Goal: Task Accomplishment & Management: Manage account settings

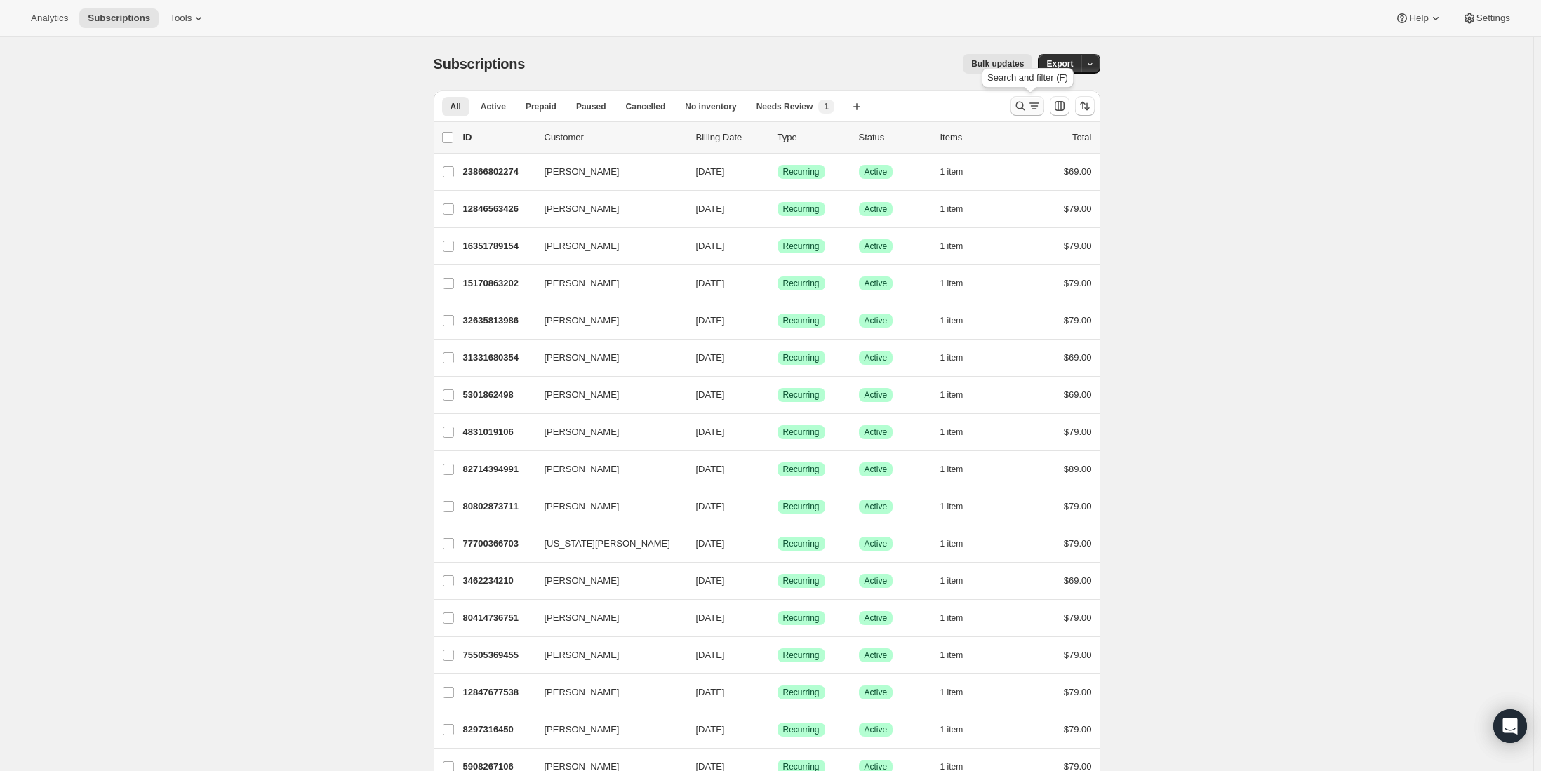
click at [1022, 103] on icon "Search and filter results" at bounding box center [1020, 106] width 14 height 14
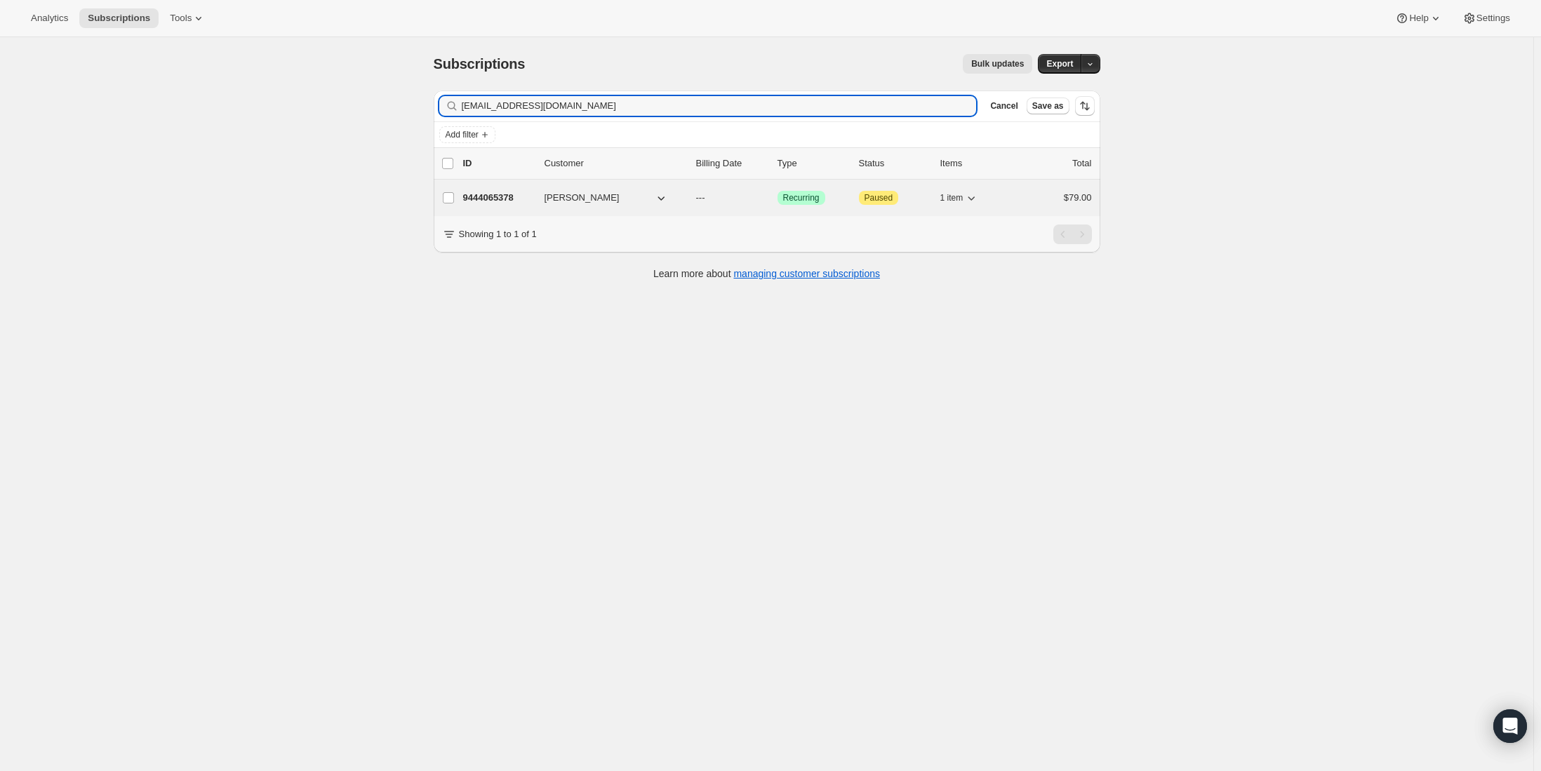
type input "rossgovan@gmail.com"
click at [525, 196] on p "9444065378" at bounding box center [498, 198] width 70 height 14
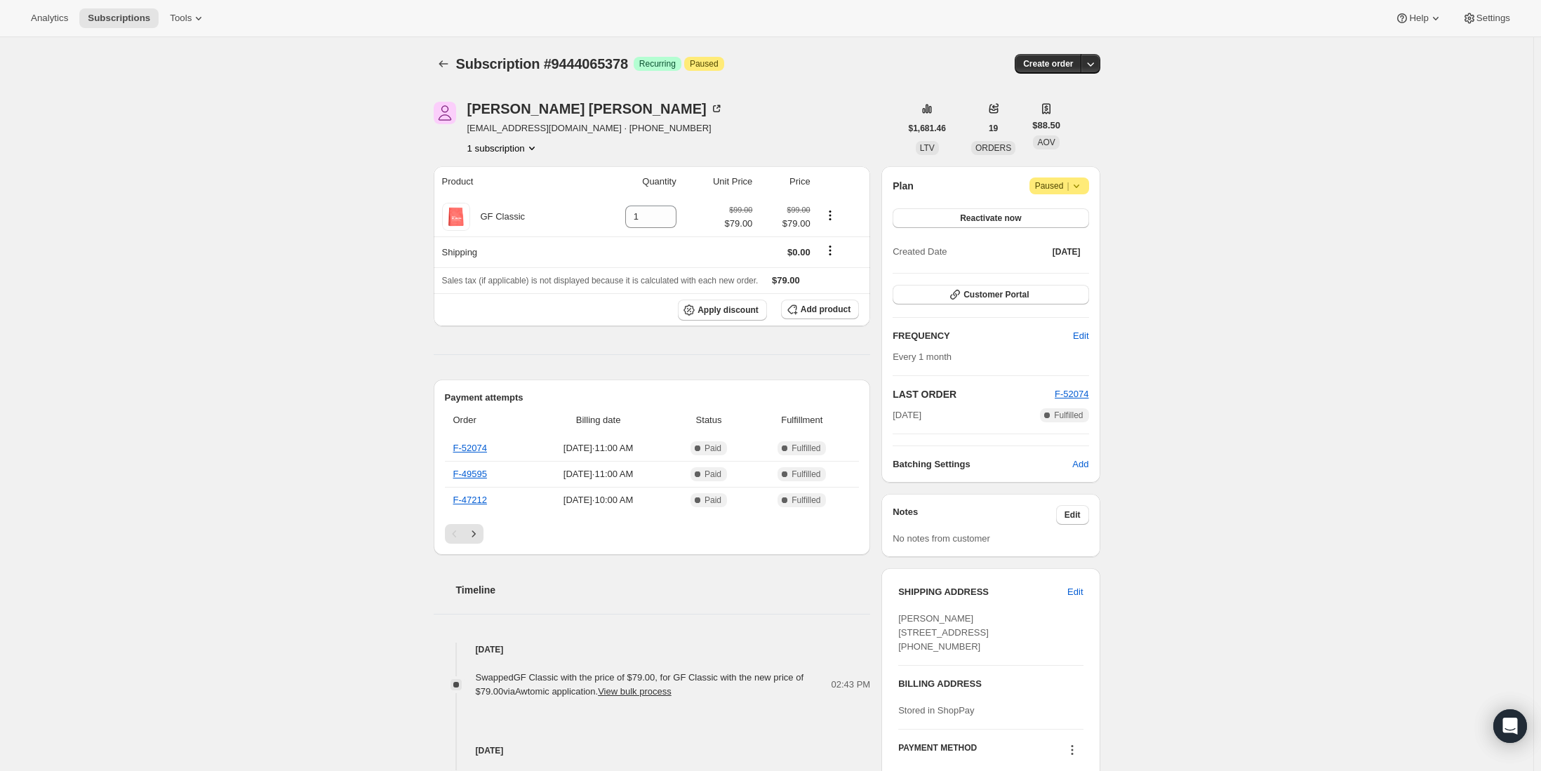
click at [532, 151] on icon "Product actions" at bounding box center [532, 148] width 14 height 14
click at [300, 163] on div "Subscription #9444065378. This page is ready Subscription #9444065378 Success R…" at bounding box center [766, 584] width 1533 height 1095
click at [453, 64] on button "Subscriptions" at bounding box center [444, 64] width 20 height 20
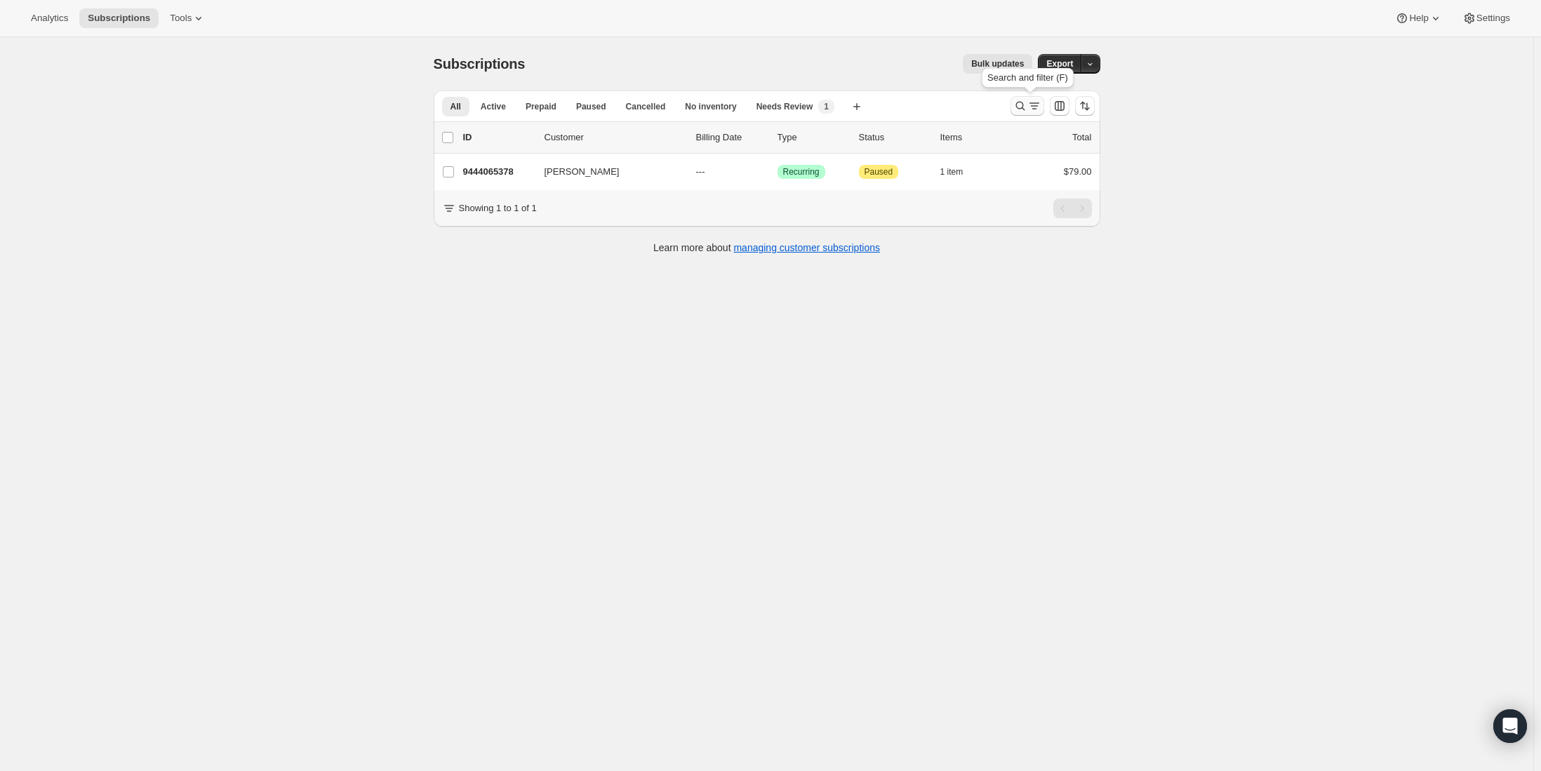
click at [1027, 104] on icon "Search and filter results" at bounding box center [1020, 106] width 14 height 14
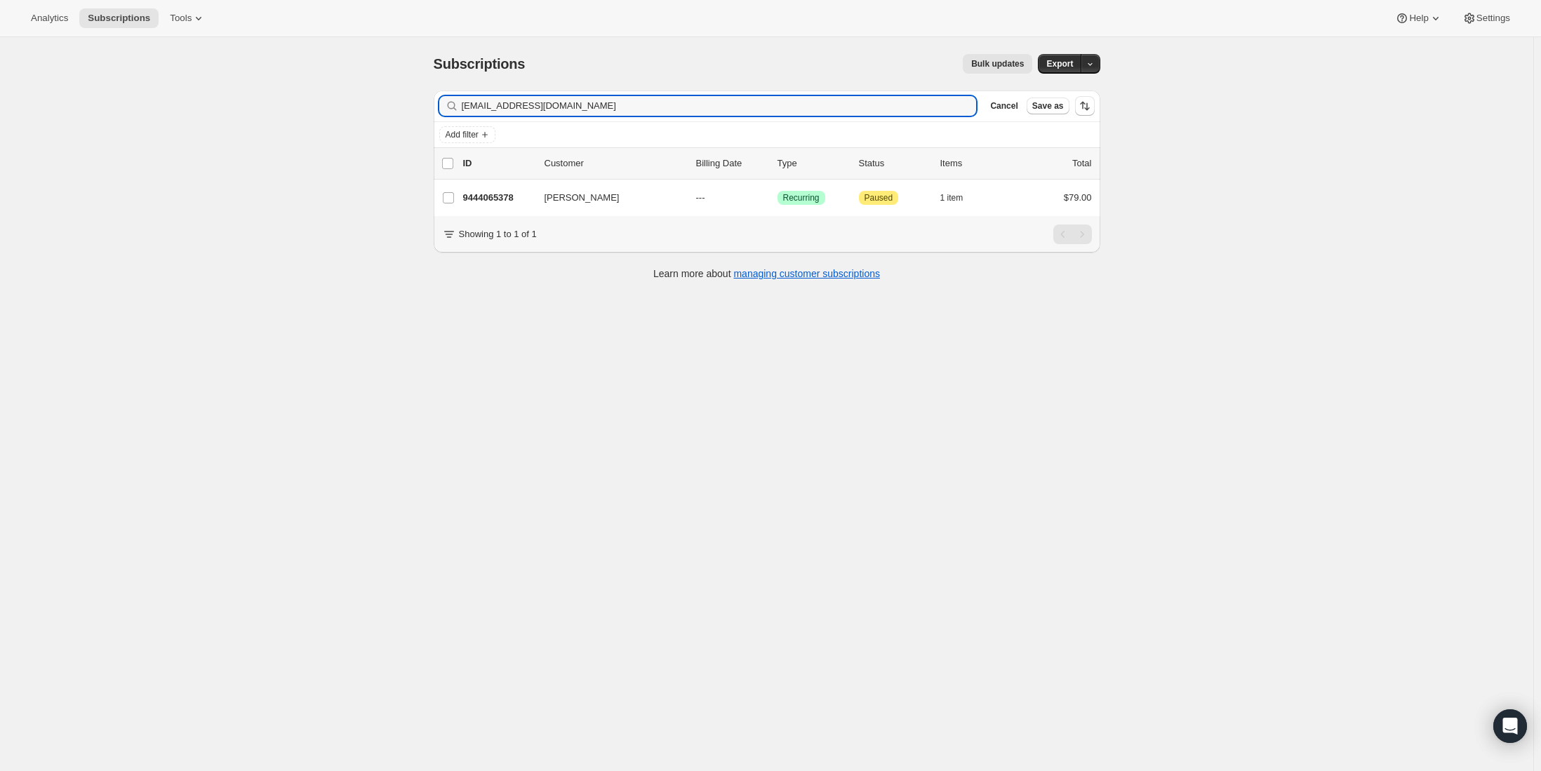
drag, startPoint x: 589, startPoint y: 109, endPoint x: 428, endPoint y: 114, distance: 160.8
click at [428, 114] on div "Filter subscribers rossgovan@gmail.com Clear Cancel Save as Add filter 0 select…" at bounding box center [761, 186] width 678 height 215
type input "katherine ross"
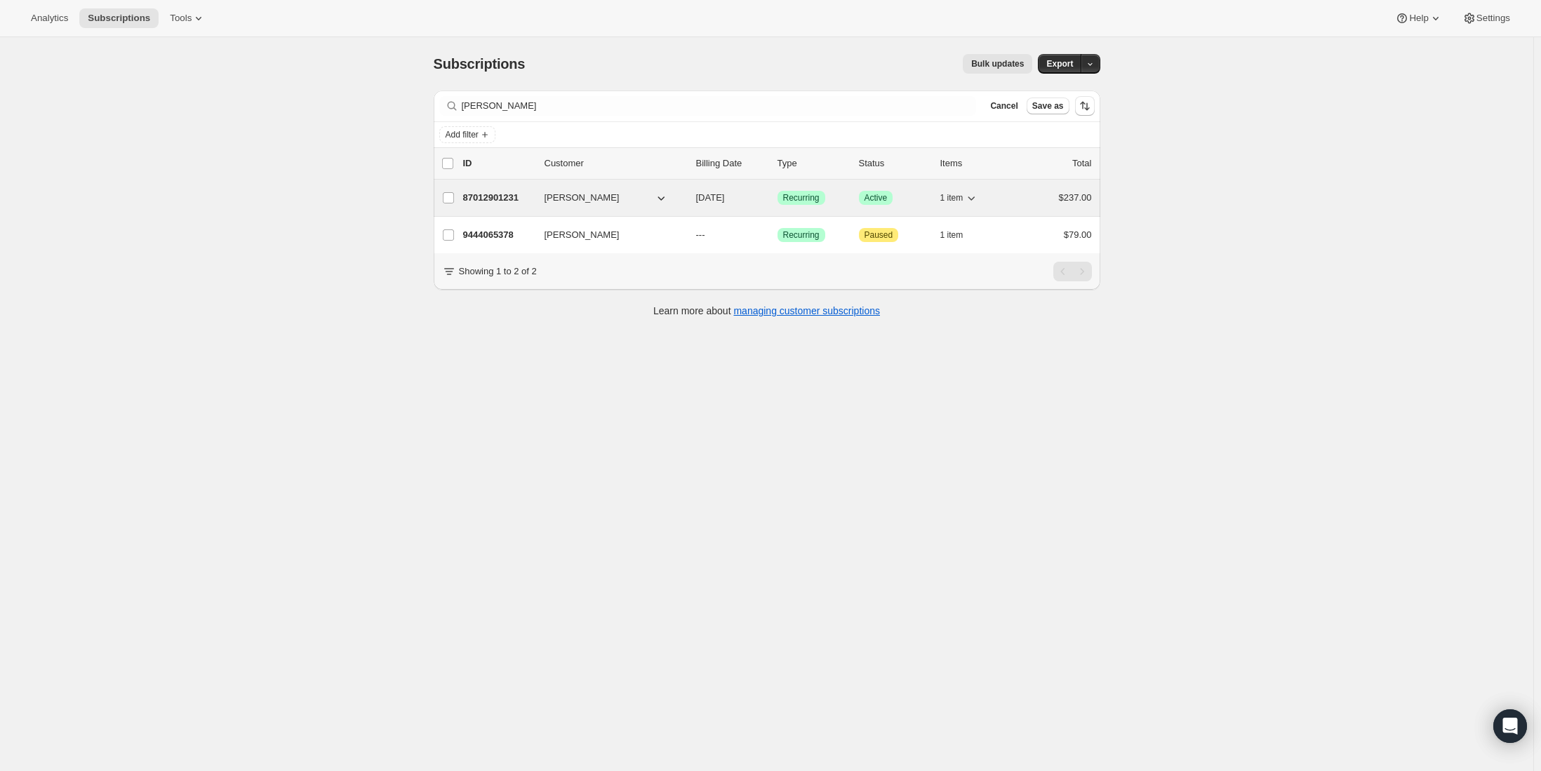
click at [498, 193] on p "87012901231" at bounding box center [498, 198] width 70 height 14
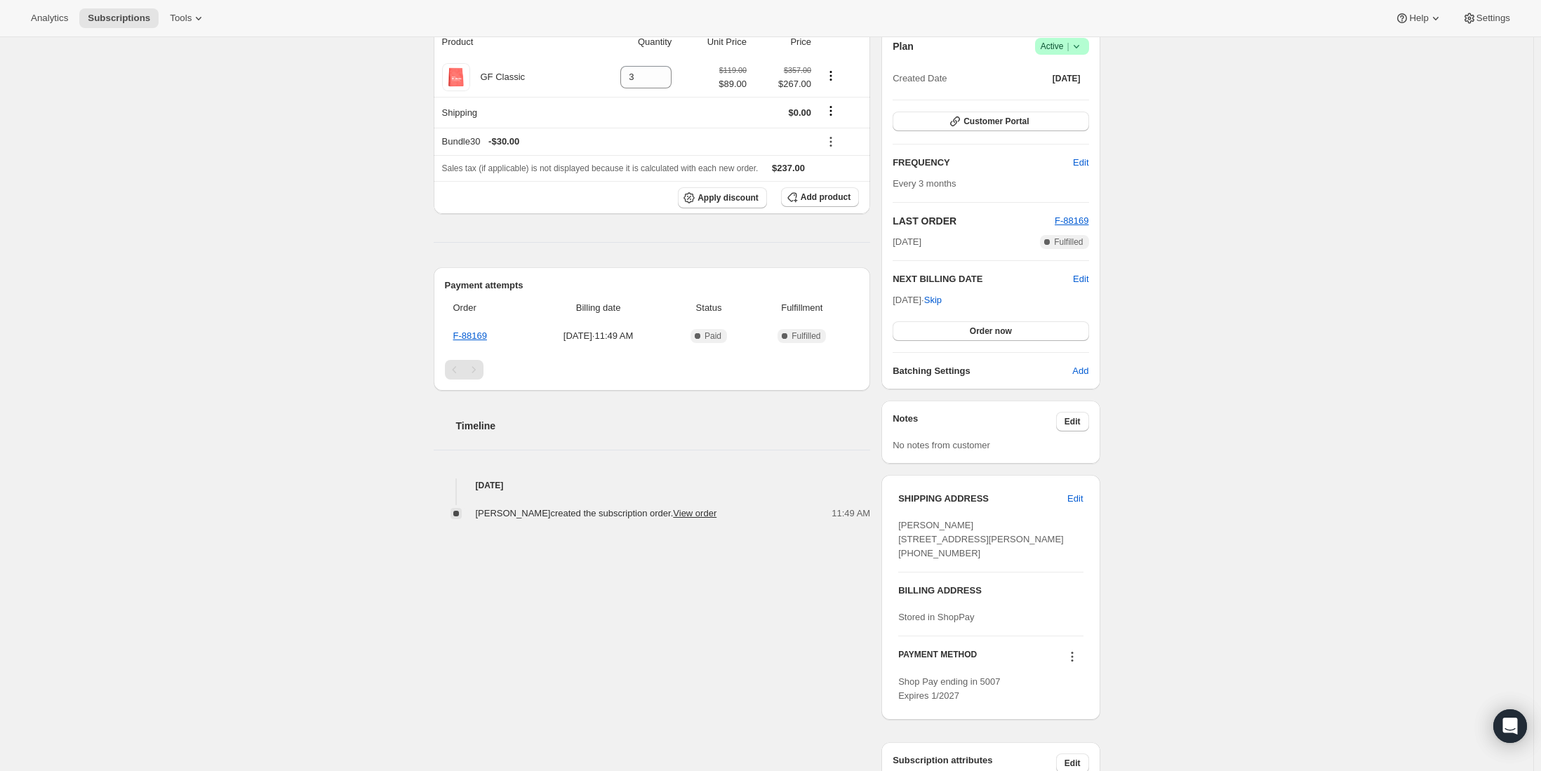
scroll to position [140, 0]
click at [1083, 497] on span "Edit" at bounding box center [1074, 498] width 15 height 14
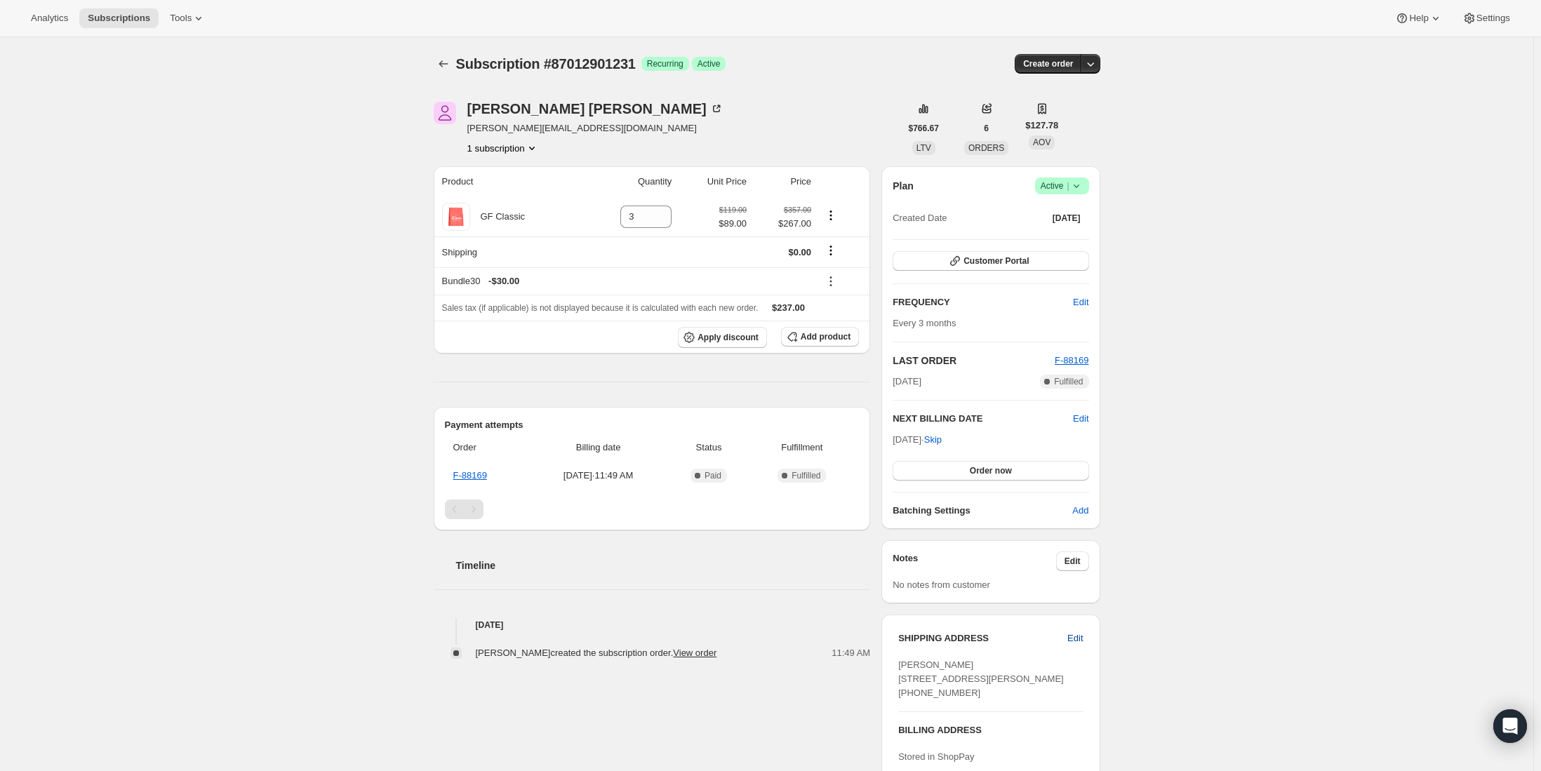
select select "United States"
select select "CA"
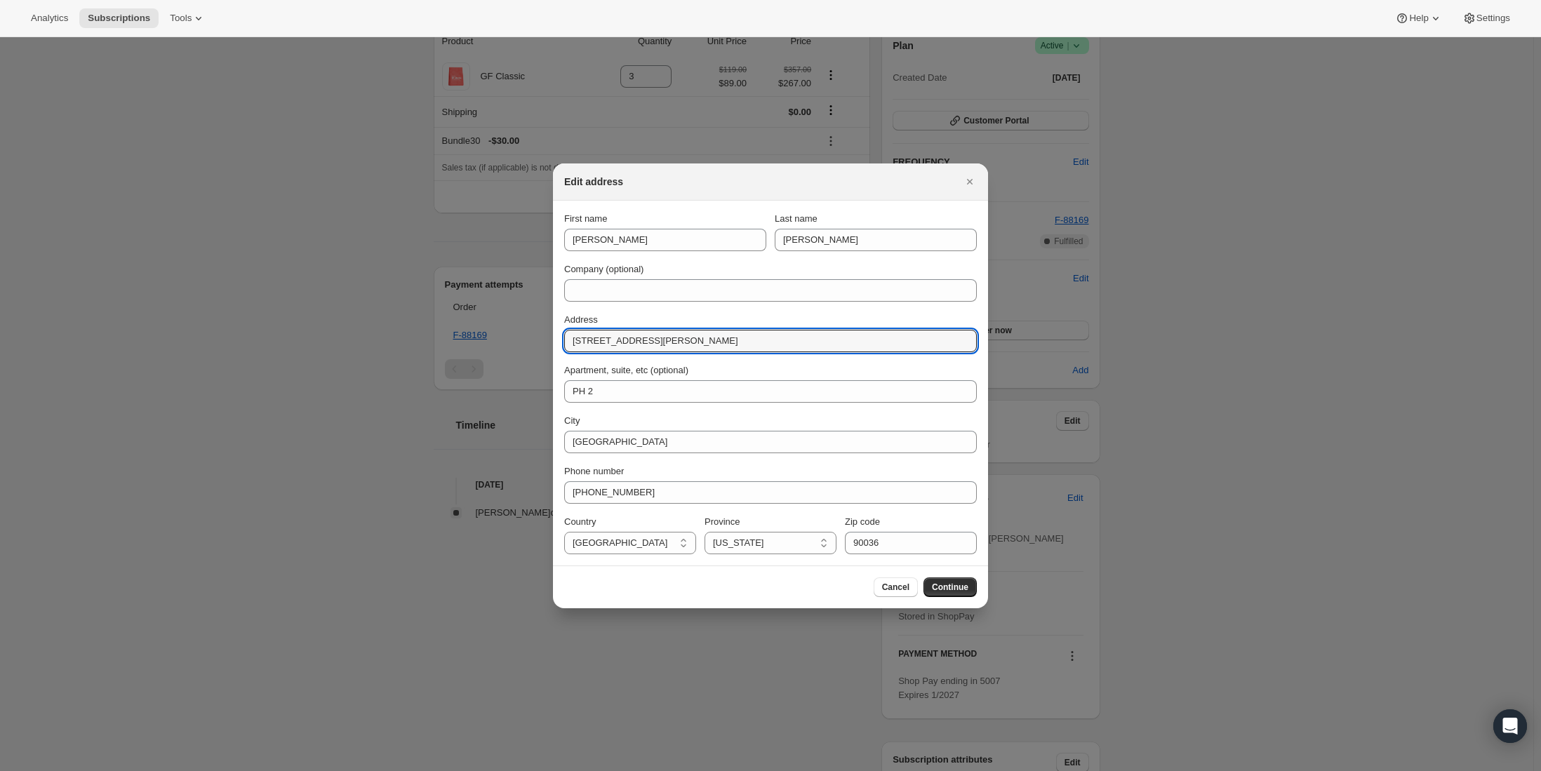
drag, startPoint x: 701, startPoint y: 329, endPoint x: 517, endPoint y: 354, distance: 185.6
type input "29500 Heathercliff Rd"
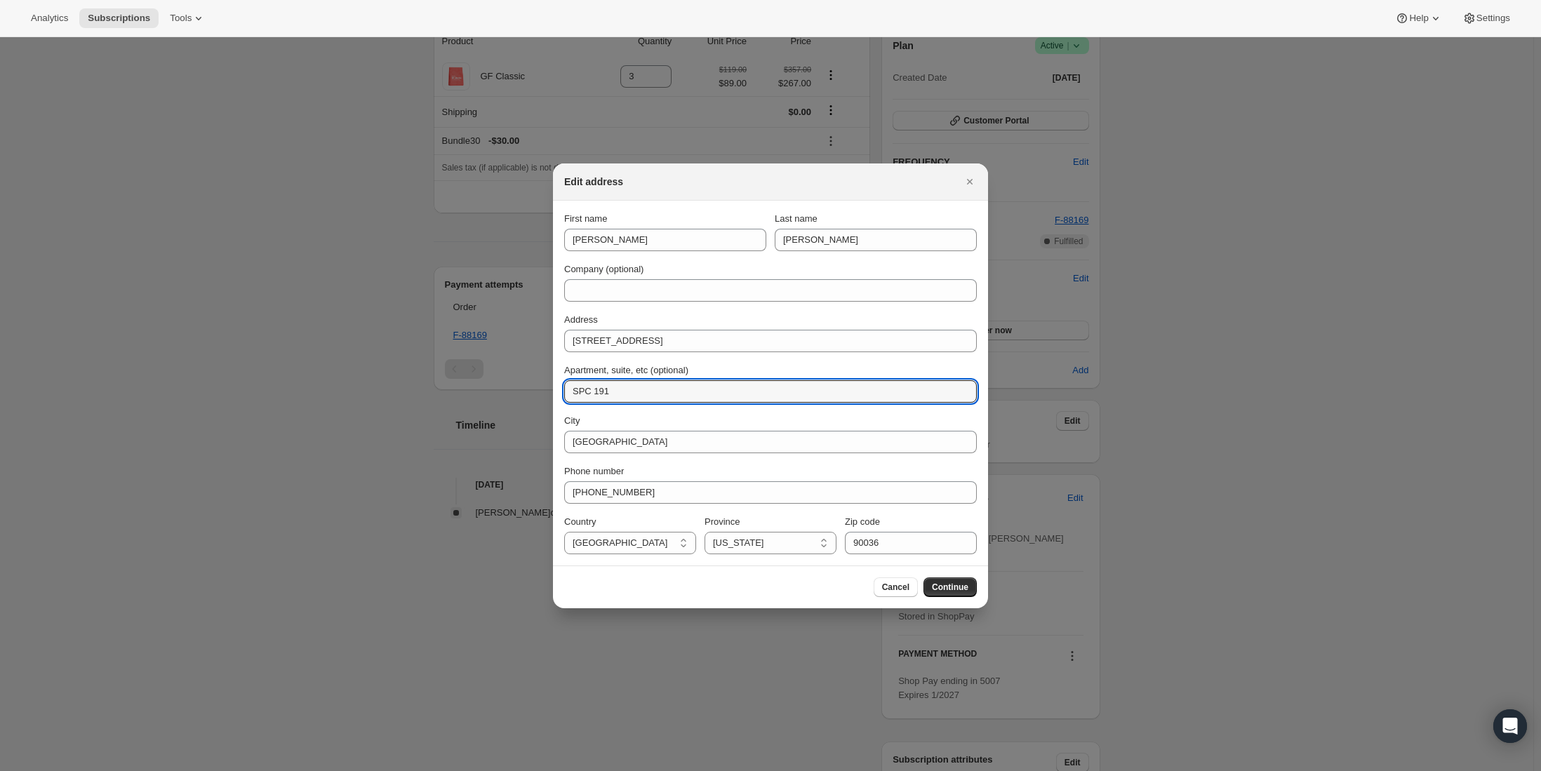
type input "SPC 191"
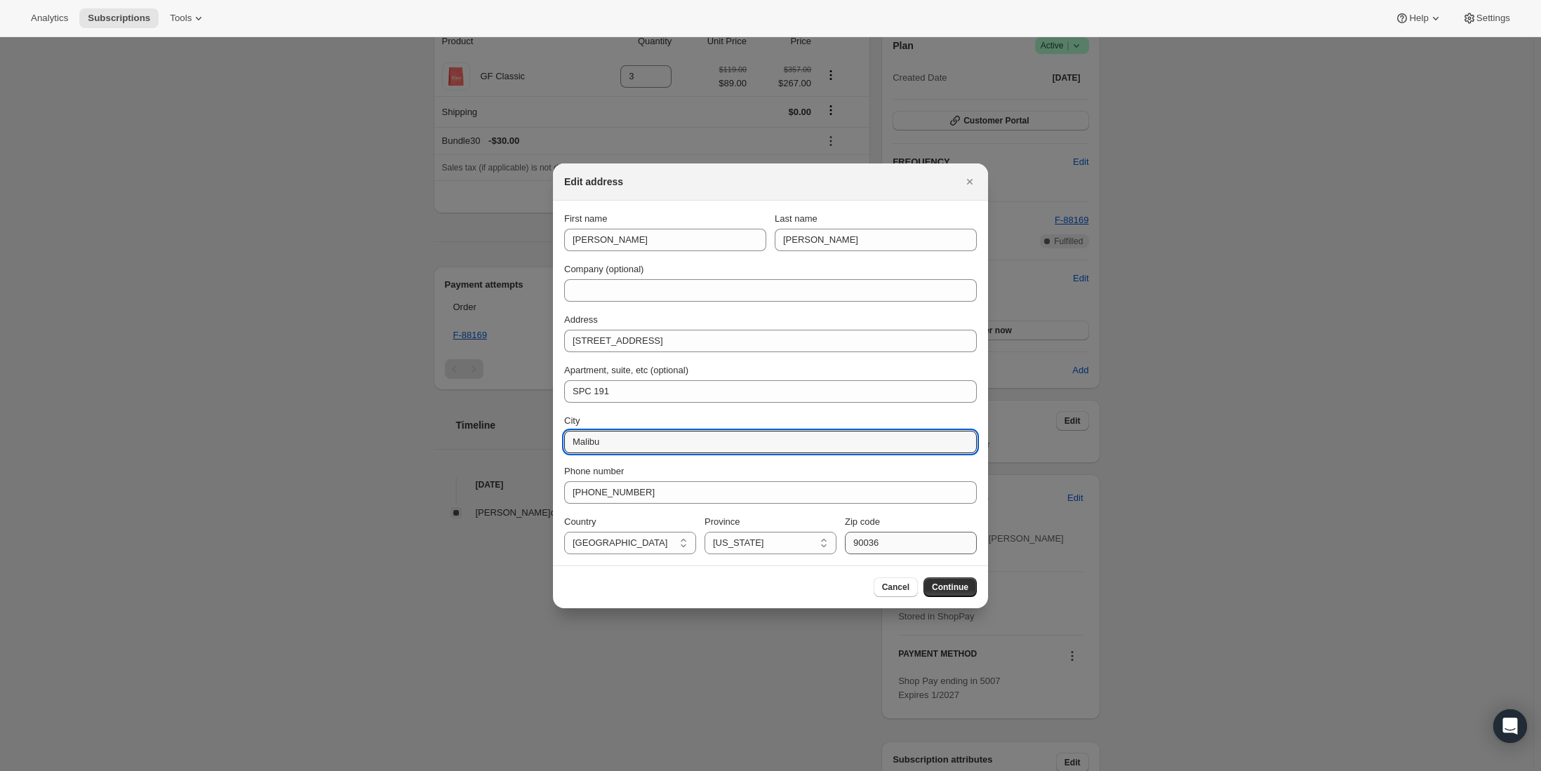
type input "Malibu"
click at [907, 538] on input "90036" at bounding box center [911, 543] width 132 height 22
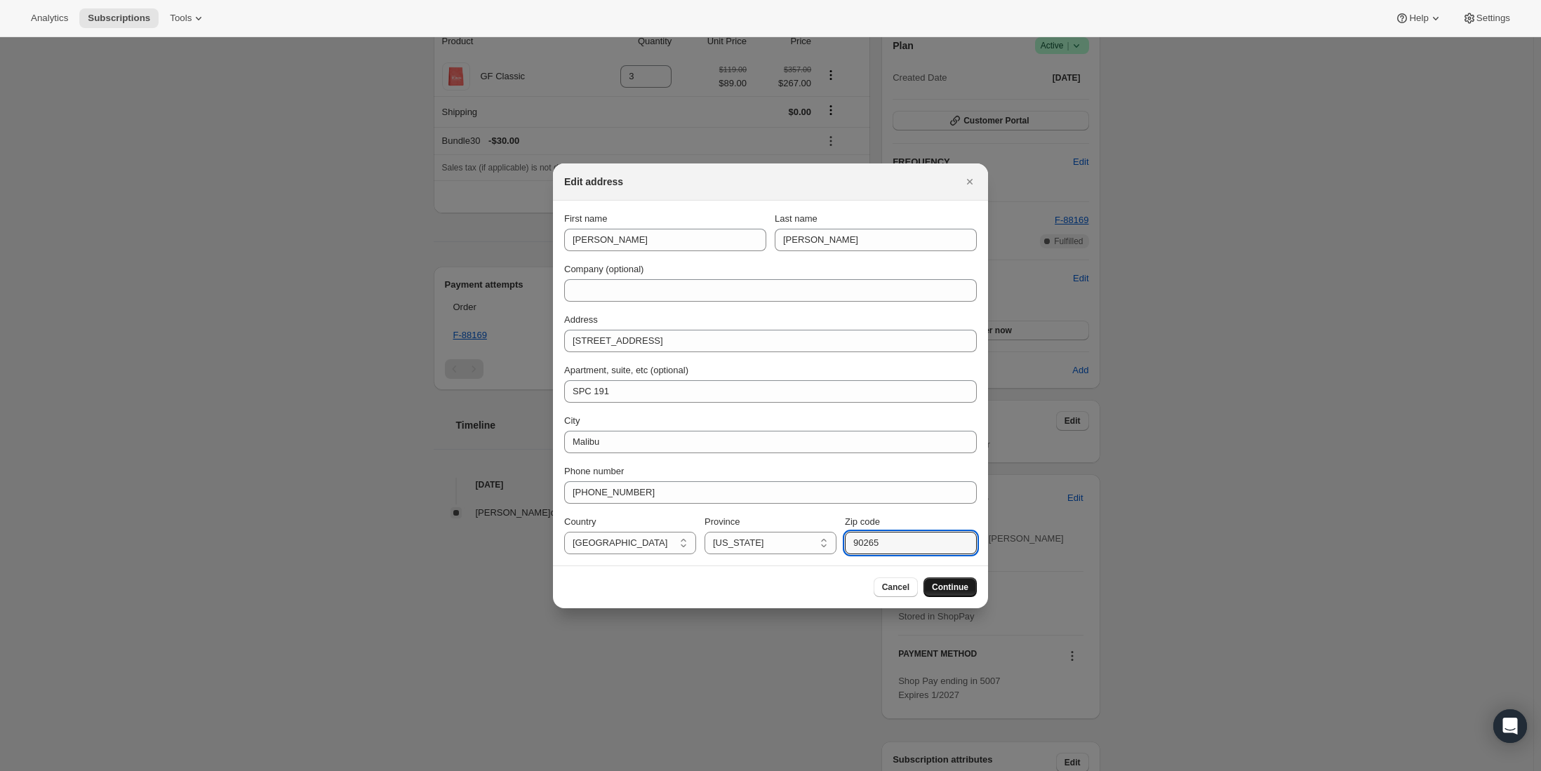
type input "90265"
click at [940, 585] on span "Continue" at bounding box center [950, 587] width 36 height 11
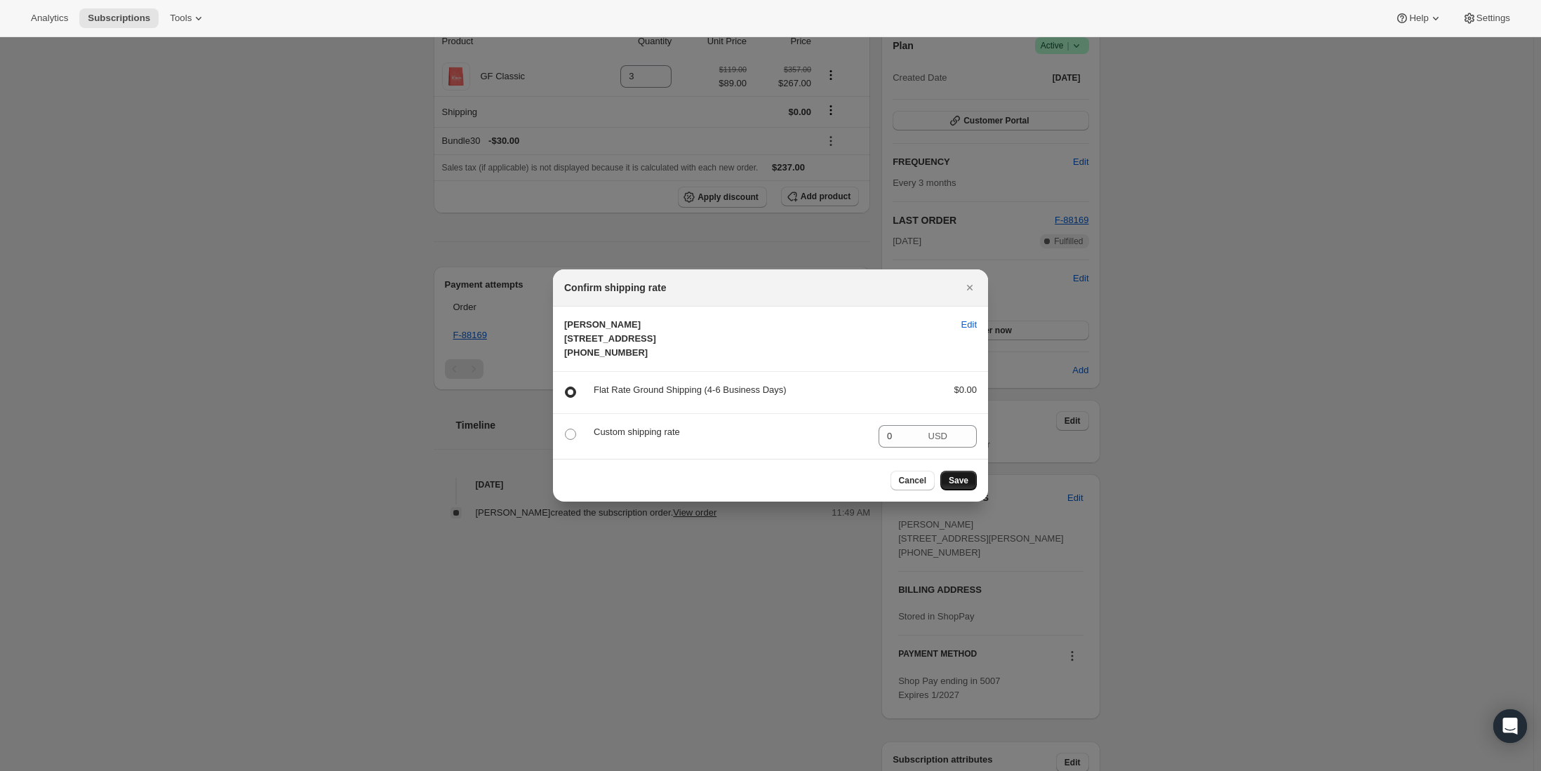
click at [963, 490] on button "Save" at bounding box center [958, 481] width 36 height 20
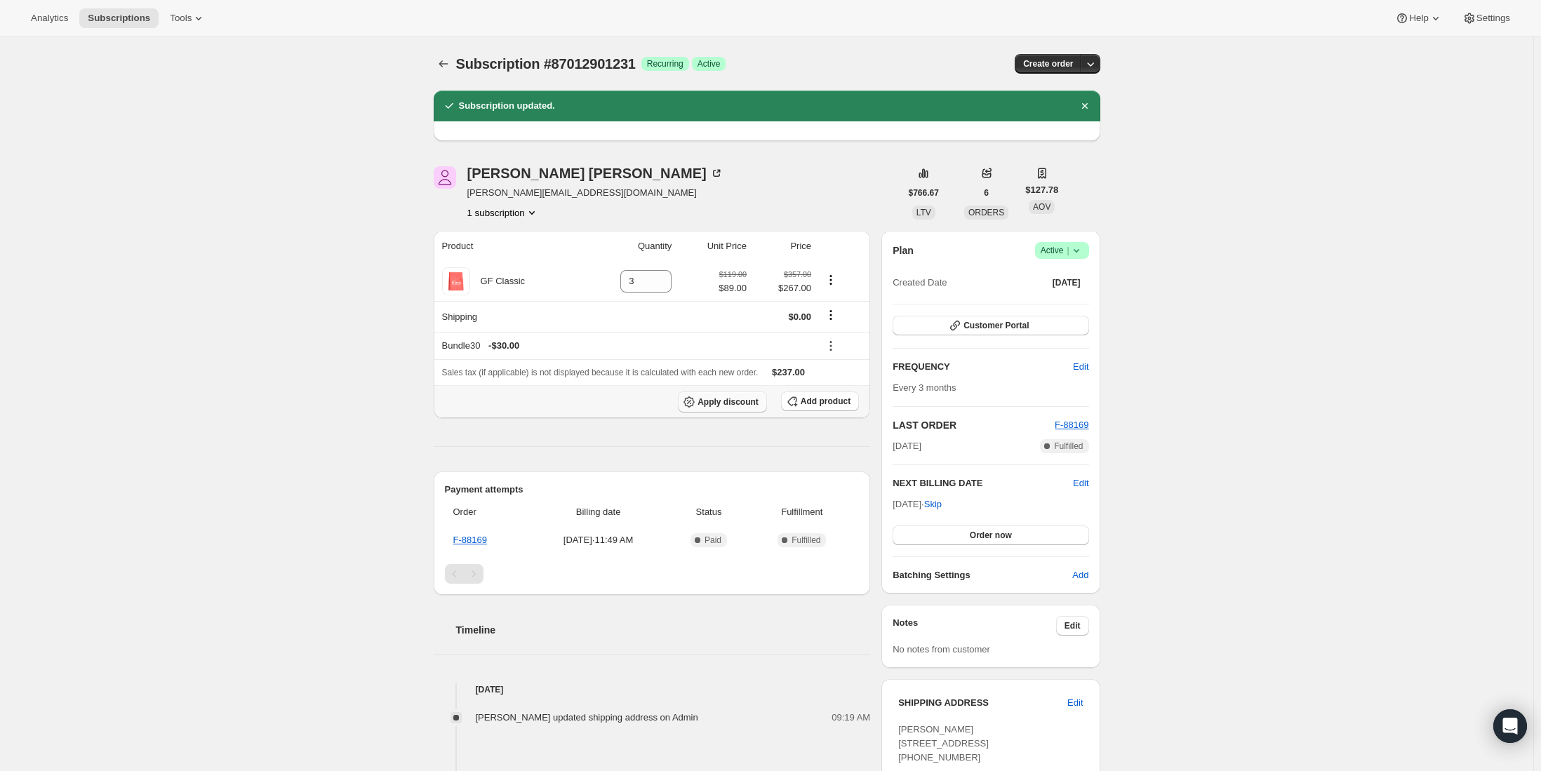
click at [728, 403] on span "Apply discount" at bounding box center [727, 401] width 61 height 11
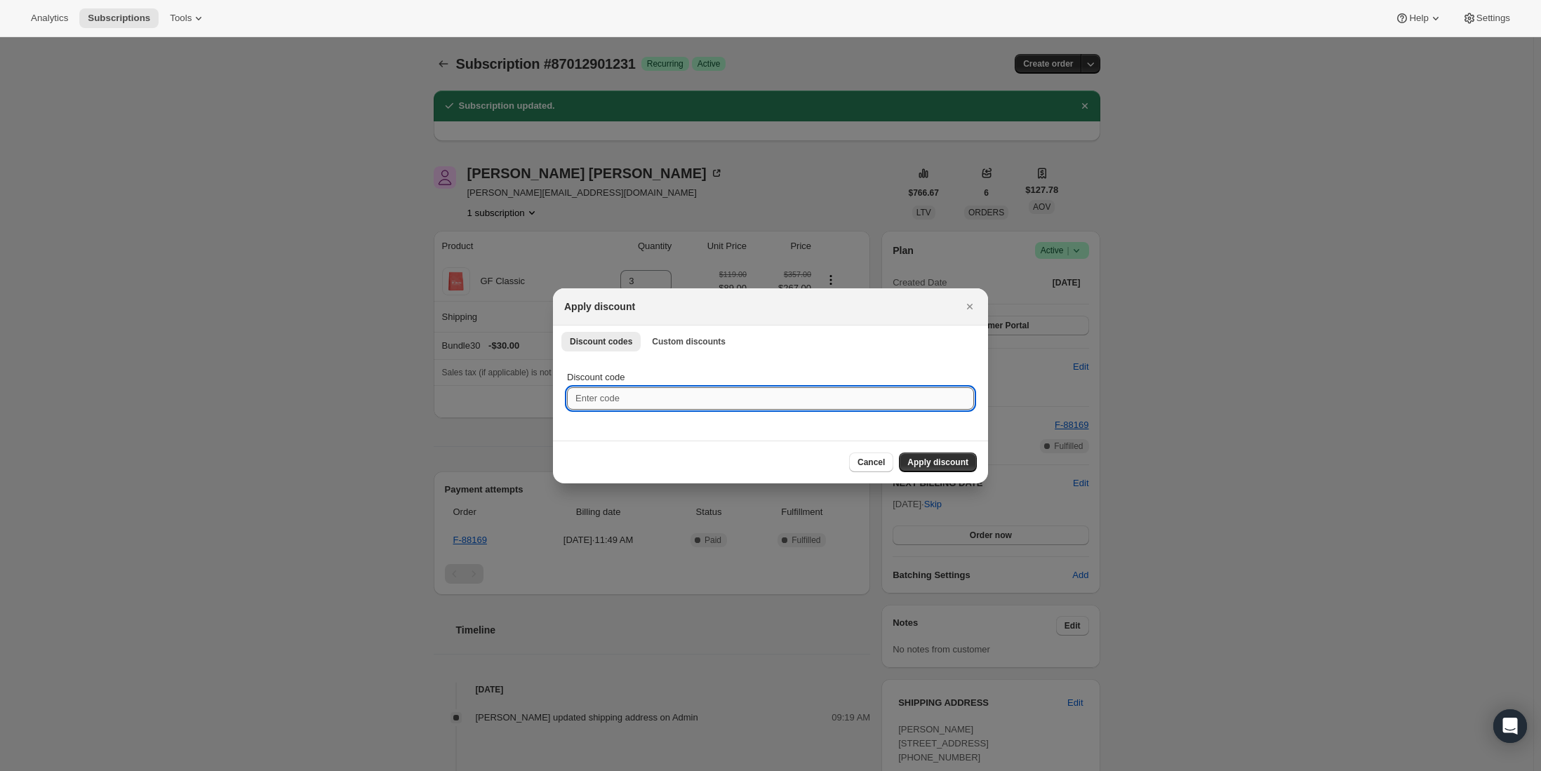
click at [710, 399] on input "Discount code" at bounding box center [770, 398] width 407 height 22
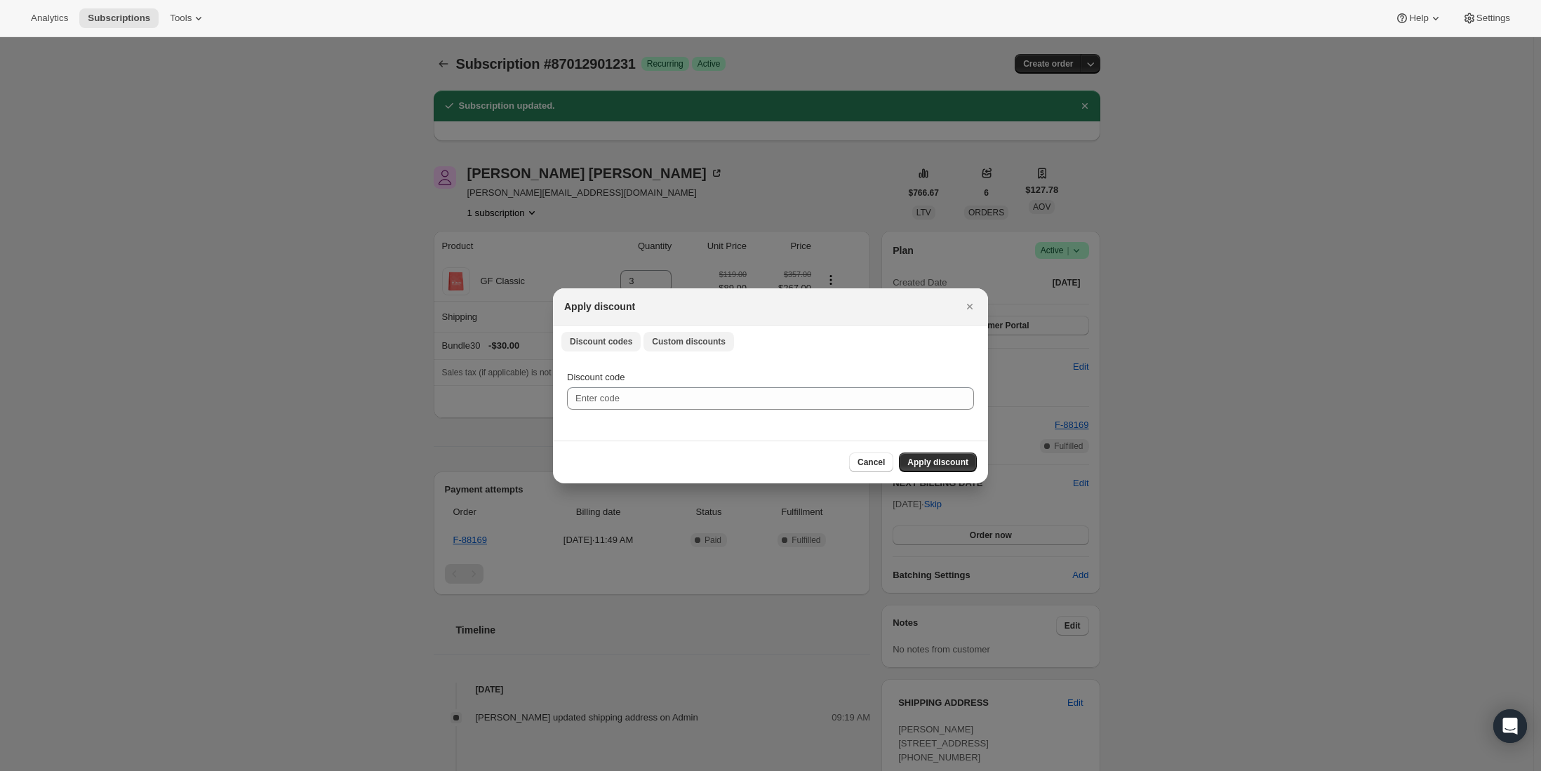
click at [699, 338] on span "Custom discounts" at bounding box center [689, 341] width 74 height 11
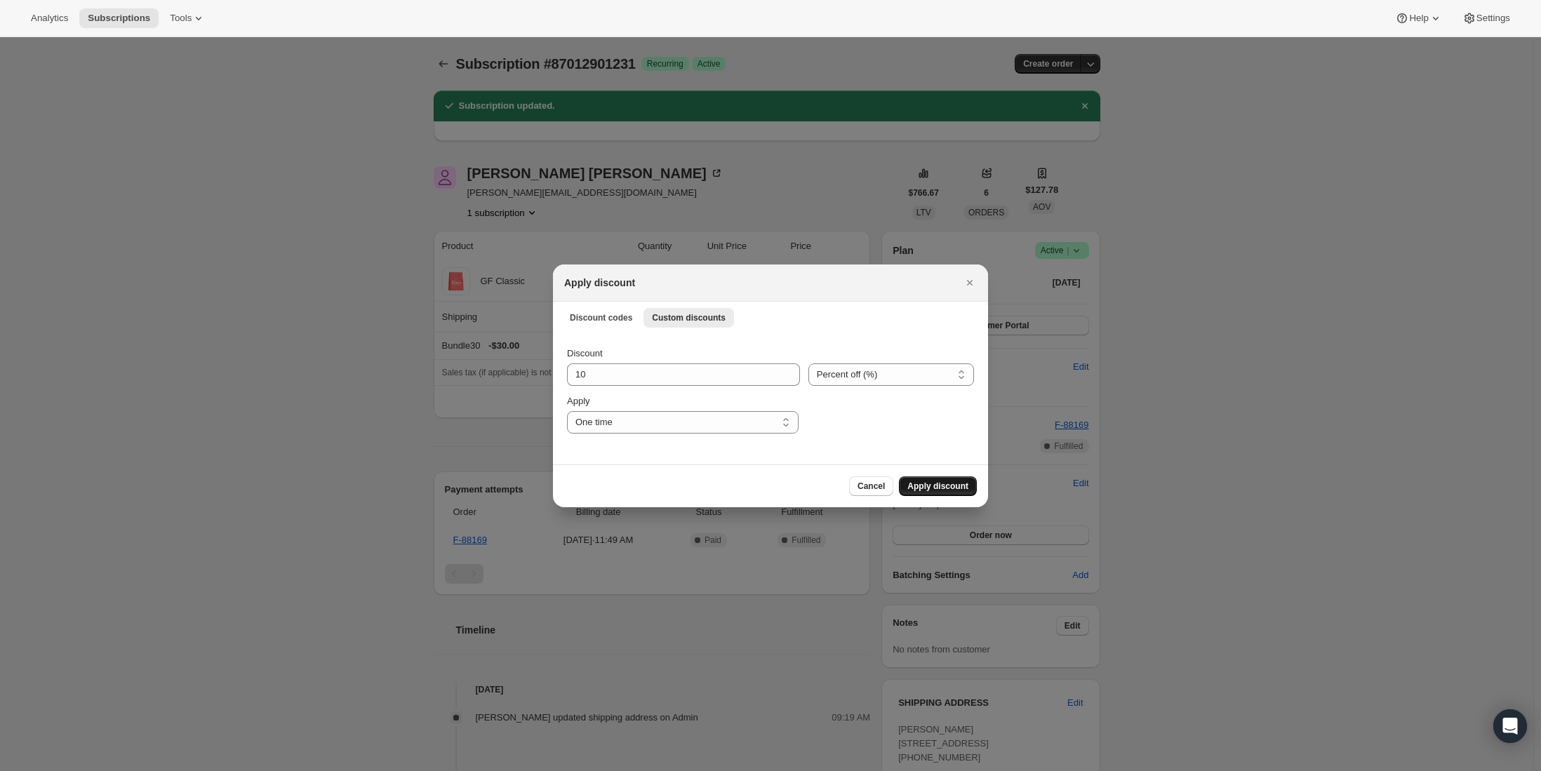
click at [963, 489] on span "Apply discount" at bounding box center [937, 486] width 61 height 11
